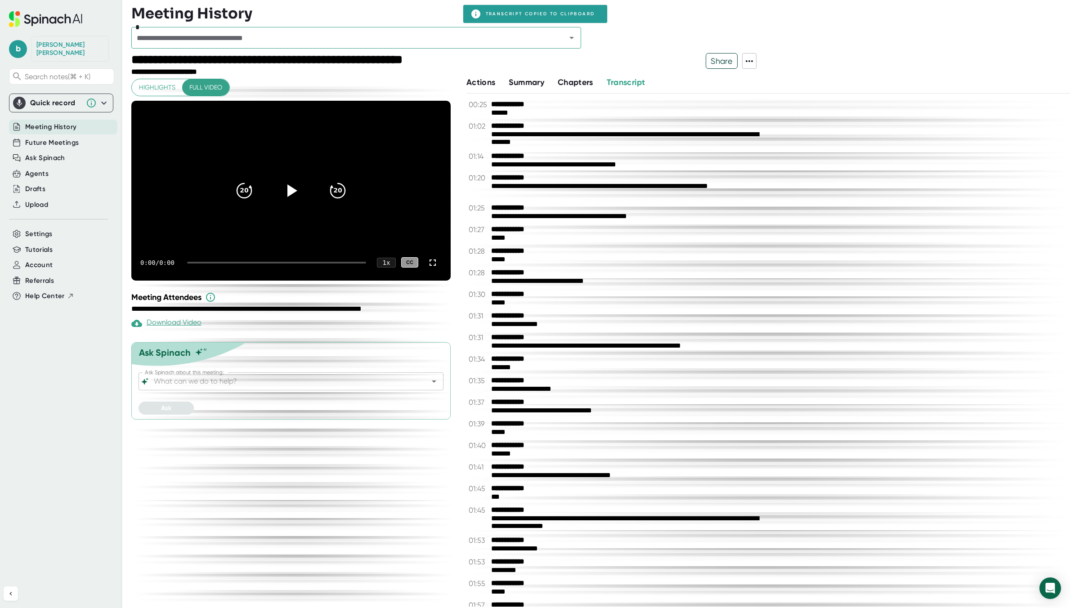
click at [274, 30] on div "*" at bounding box center [356, 38] width 450 height 22
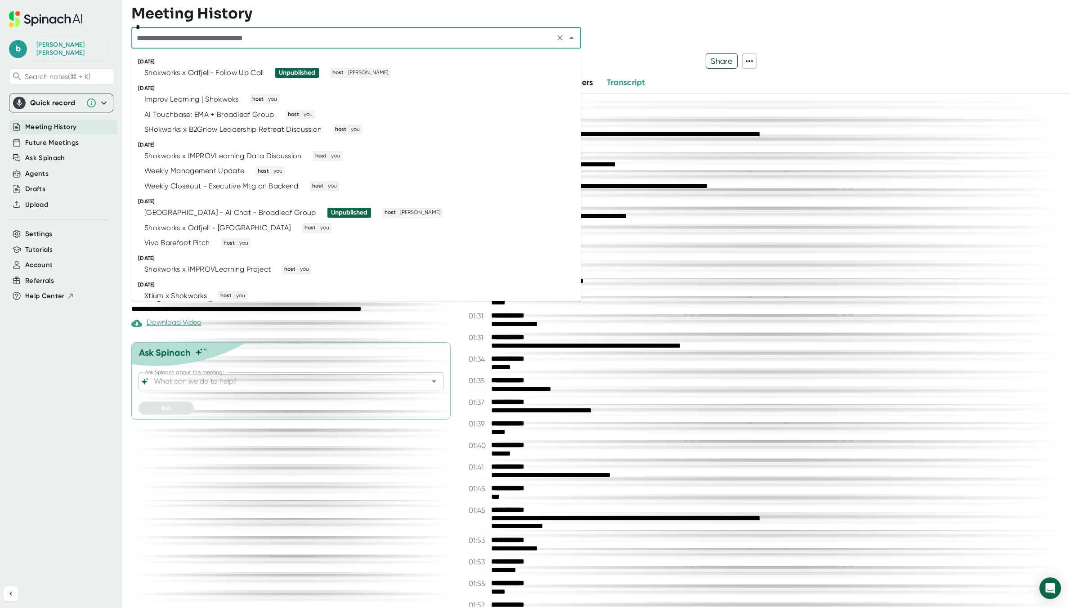
click at [249, 36] on input "text" at bounding box center [343, 37] width 418 height 13
click at [250, 70] on div "Shokworks x Odfjell- Follow Up Call" at bounding box center [204, 72] width 120 height 9
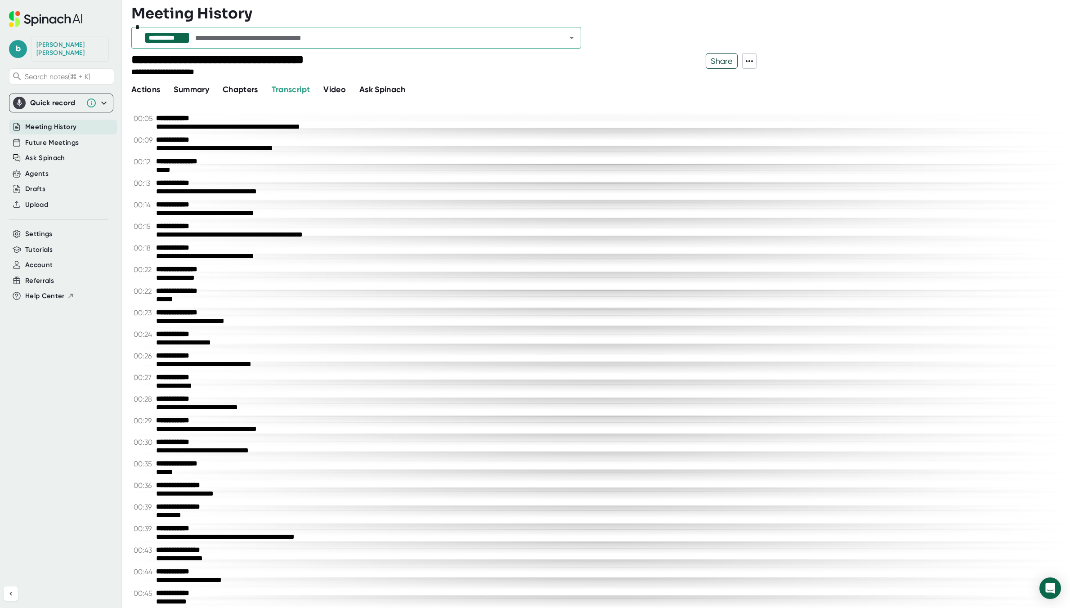
click at [753, 66] on icon at bounding box center [749, 61] width 11 height 11
click at [802, 95] on div "Copy Transcript" at bounding box center [789, 94] width 56 height 9
